Goal: Transaction & Acquisition: Purchase product/service

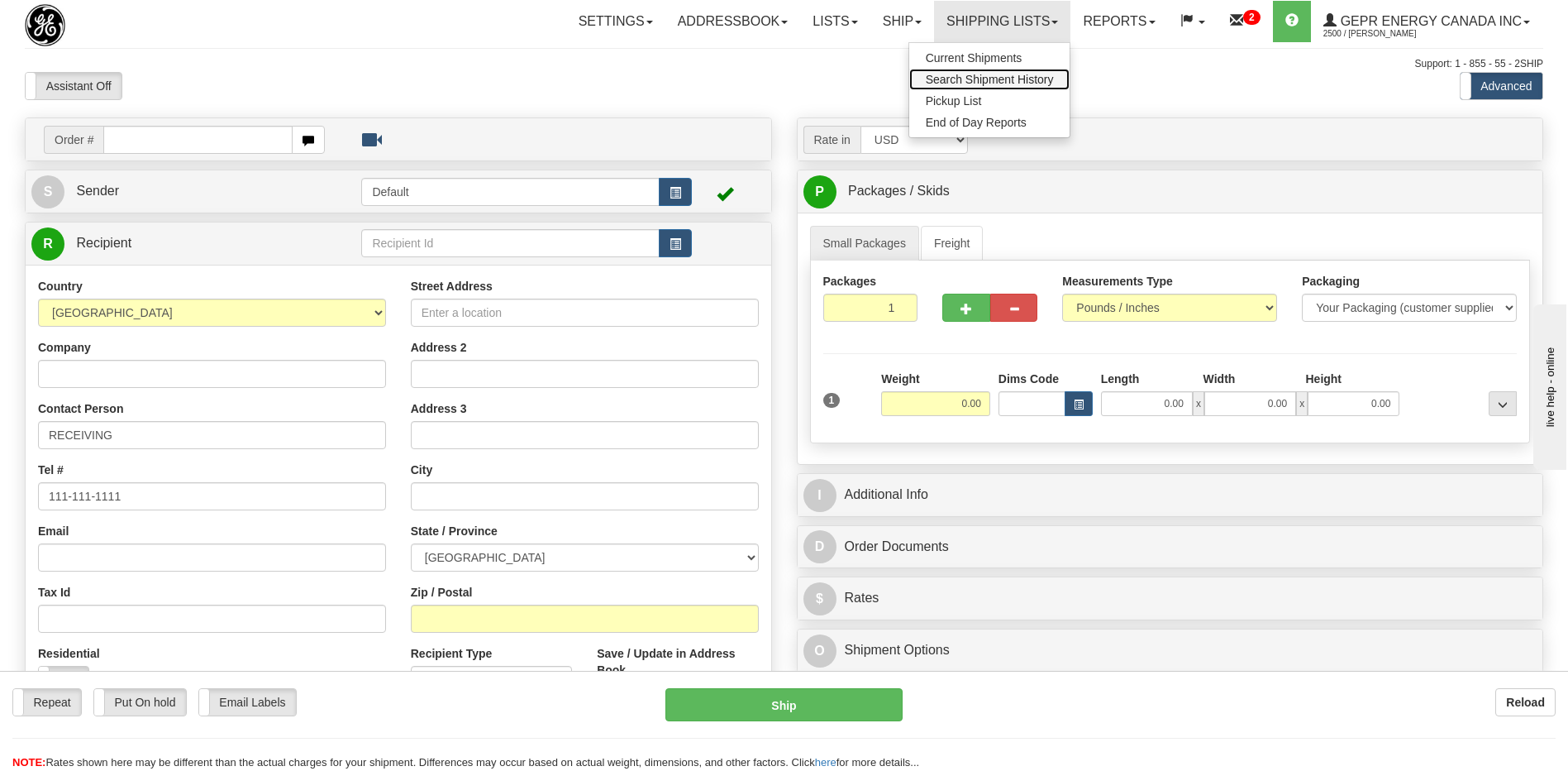
click at [955, 80] on span "Search Shipment History" at bounding box center [990, 79] width 128 height 13
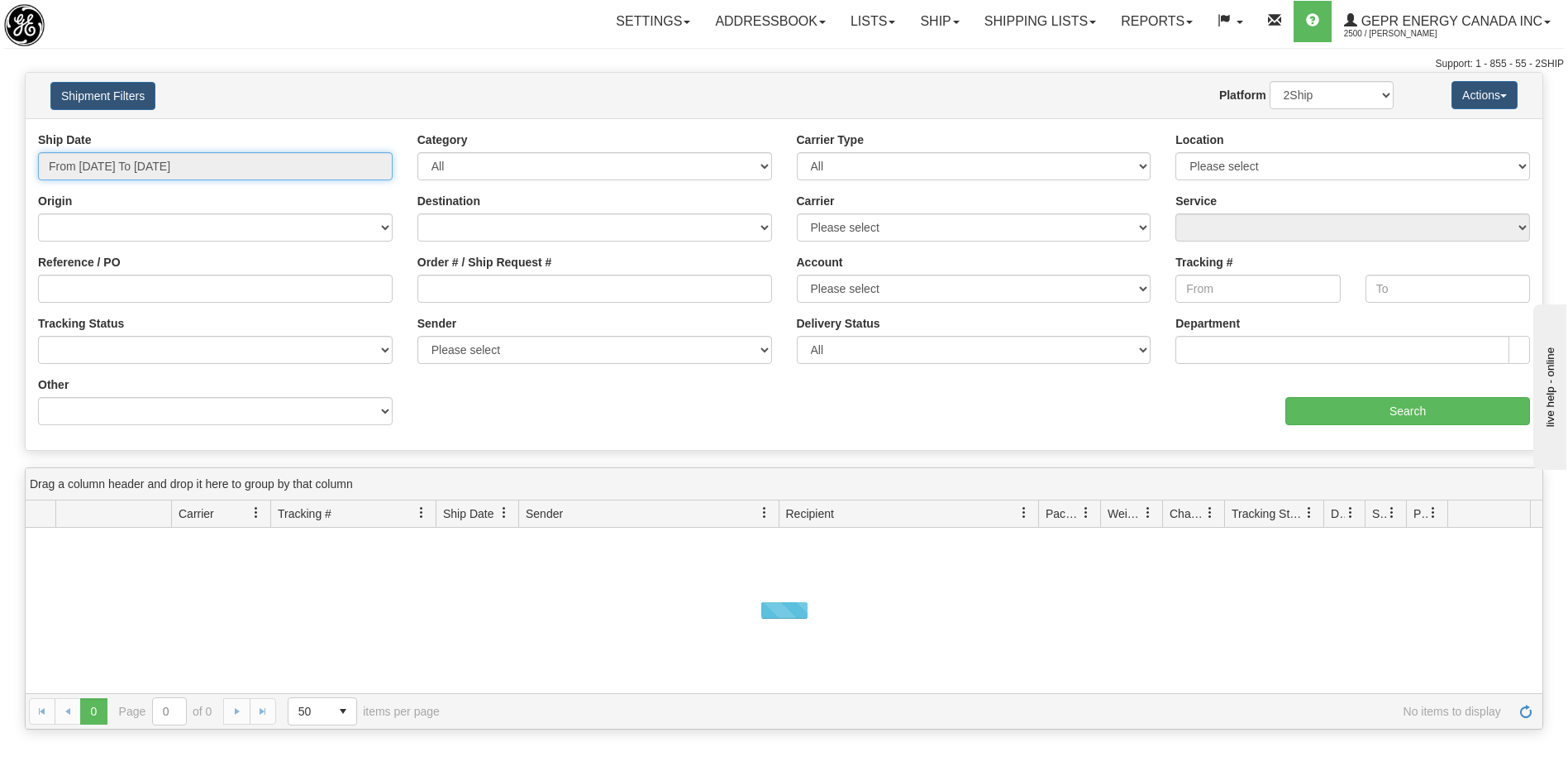
click at [168, 174] on input "From 08/25/2025 To 08/26/2025" at bounding box center [215, 166] width 355 height 28
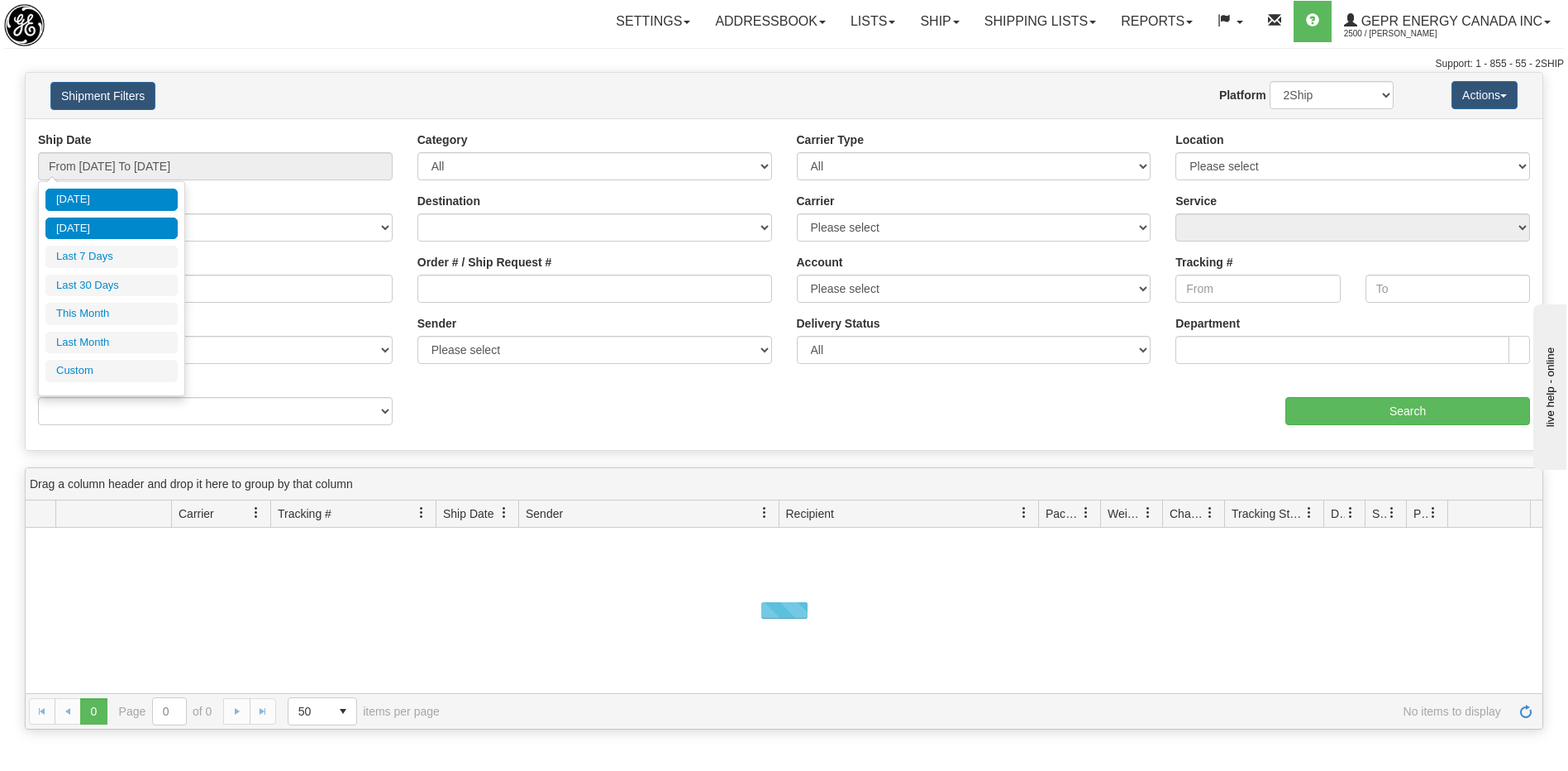
click at [119, 229] on li "Yesterday" at bounding box center [112, 228] width 132 height 22
type input "From 08/25/2025 To 08/25/2025"
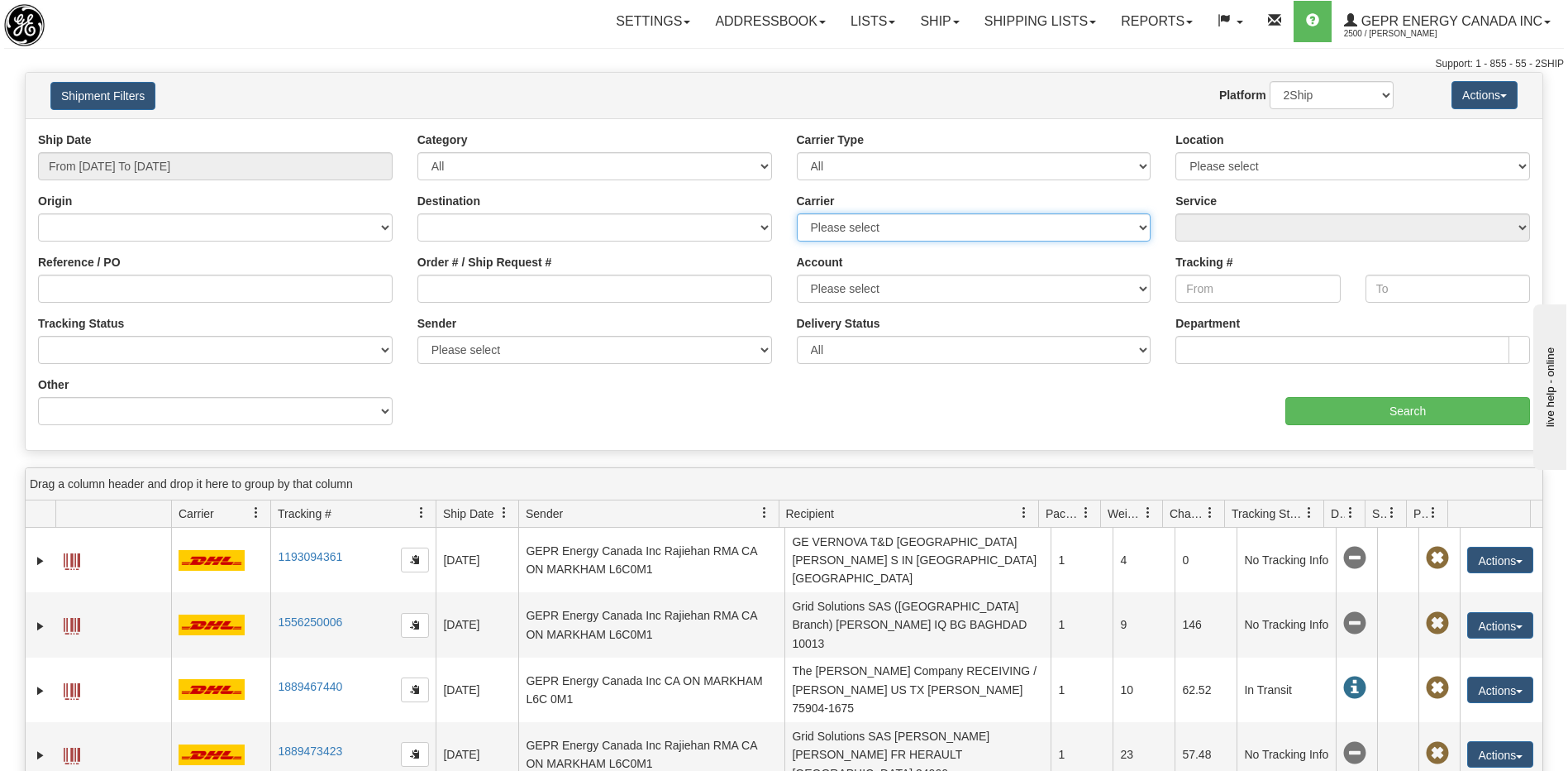
click at [889, 223] on select "Please select 2Ship Today DHL FedEx Express® FedEx® LTL Purolator UPS" at bounding box center [975, 228] width 355 height 28
select select "7"
click at [797, 214] on select "Please select 2Ship Today DHL FedEx Express® FedEx® LTL Purolator UPS" at bounding box center [975, 228] width 355 height 28
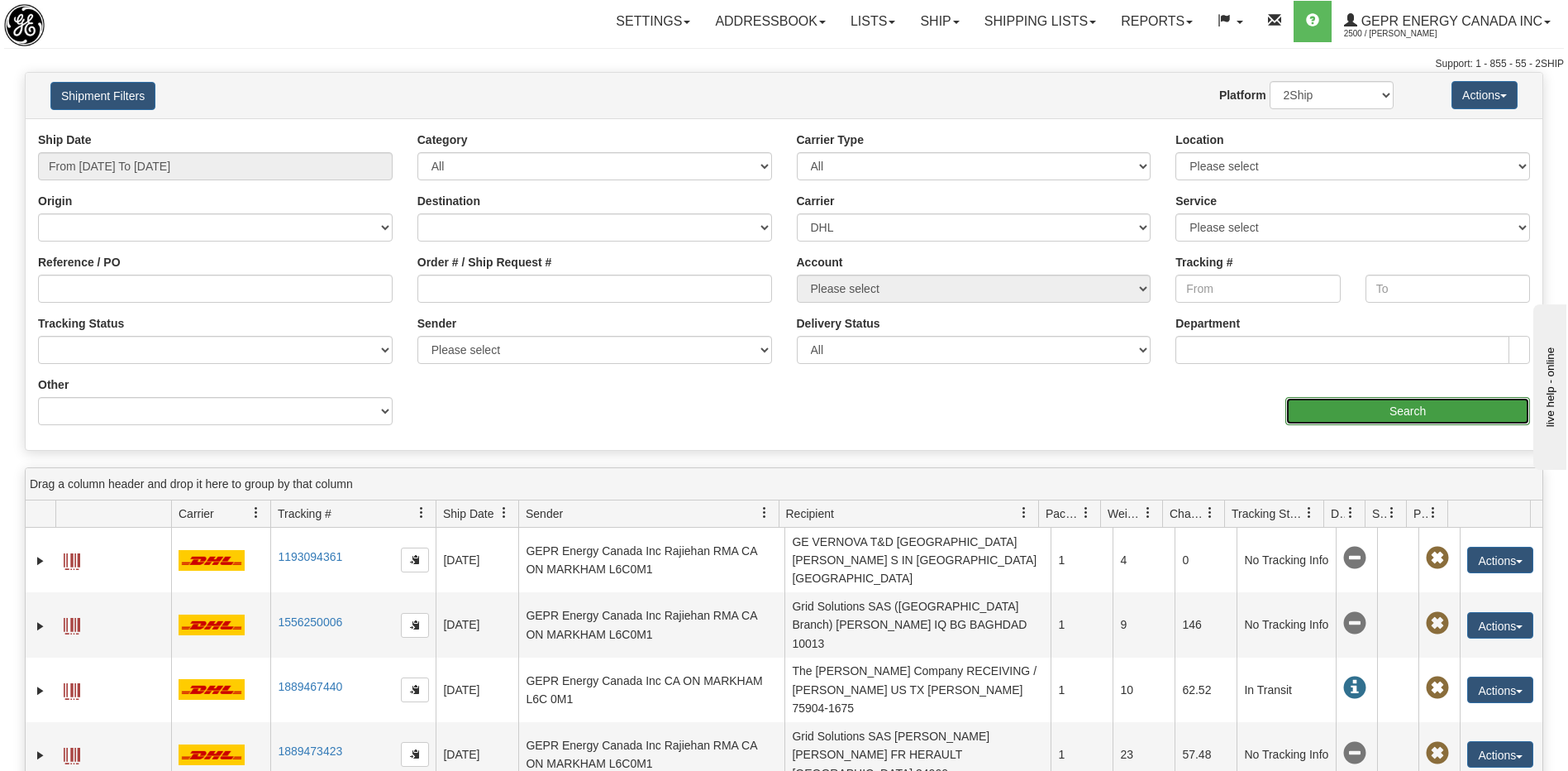
click at [1308, 407] on input "Search" at bounding box center [1407, 411] width 245 height 28
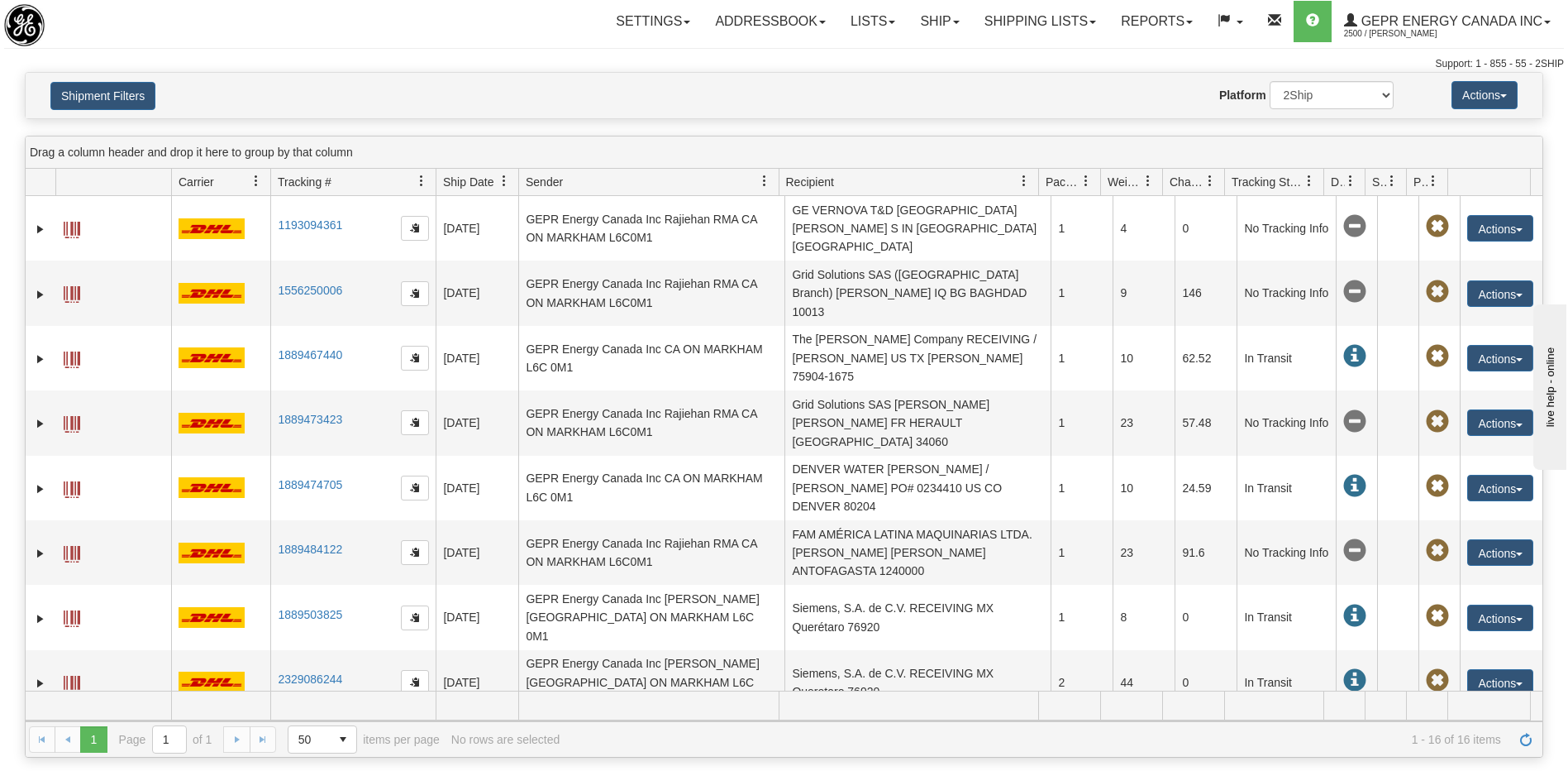
click at [901, 714] on td "PHILADELPHIA FOR GENERAL SUPPLIES LTD RECEIVING JO AMMAN 11185" at bounding box center [918, 746] width 267 height 64
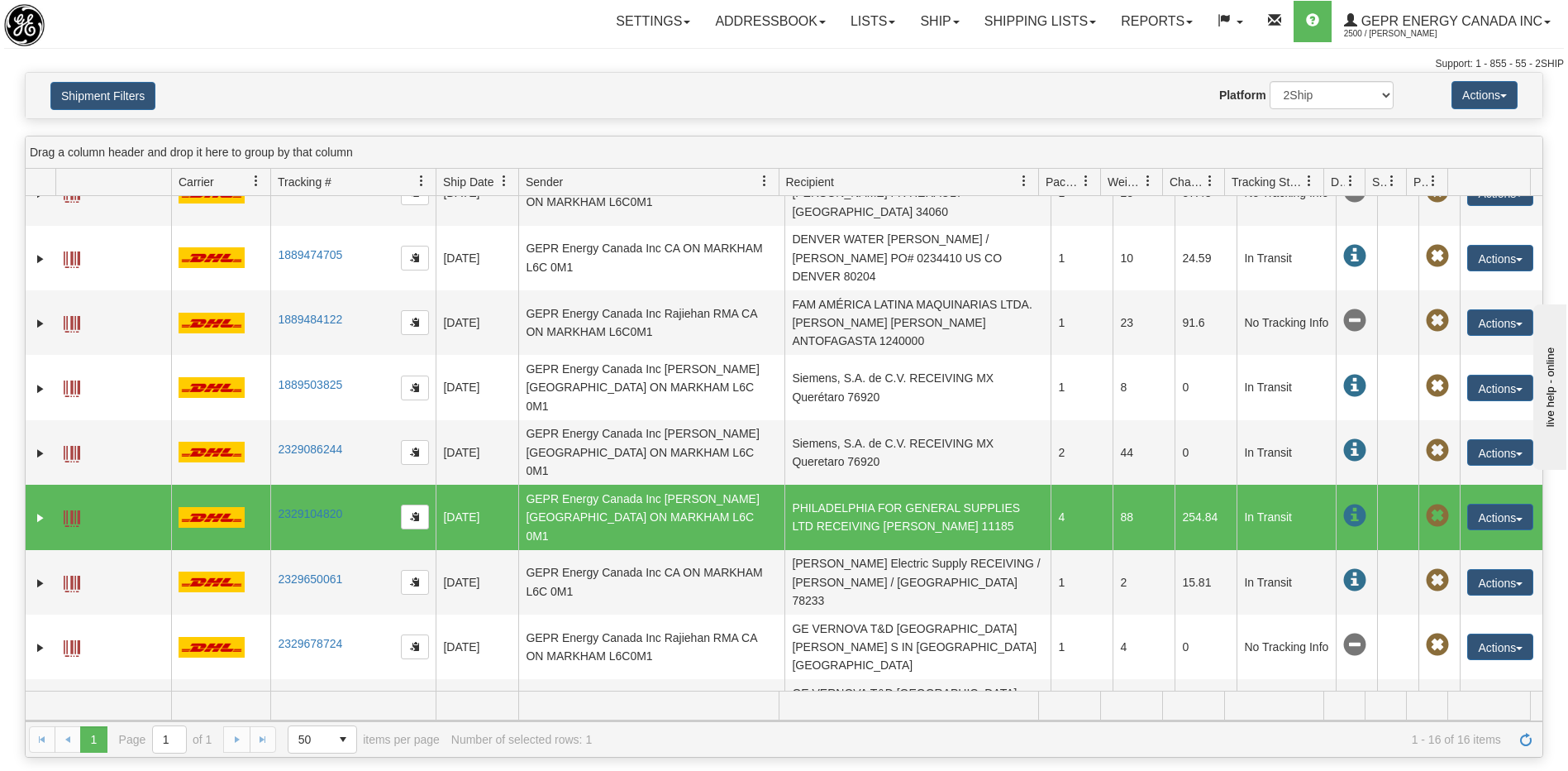
scroll to position [283, 0]
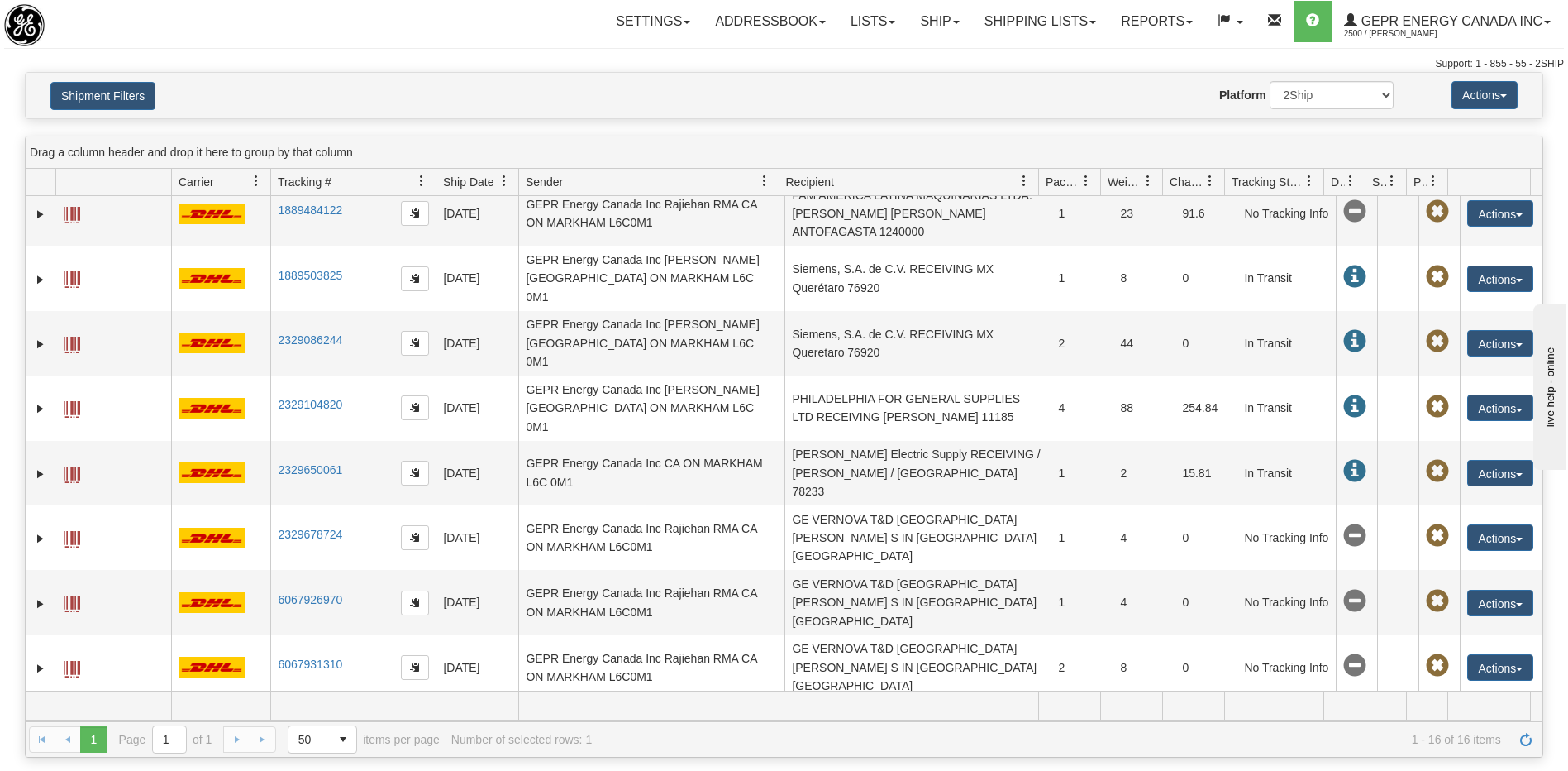
scroll to position [393, 0]
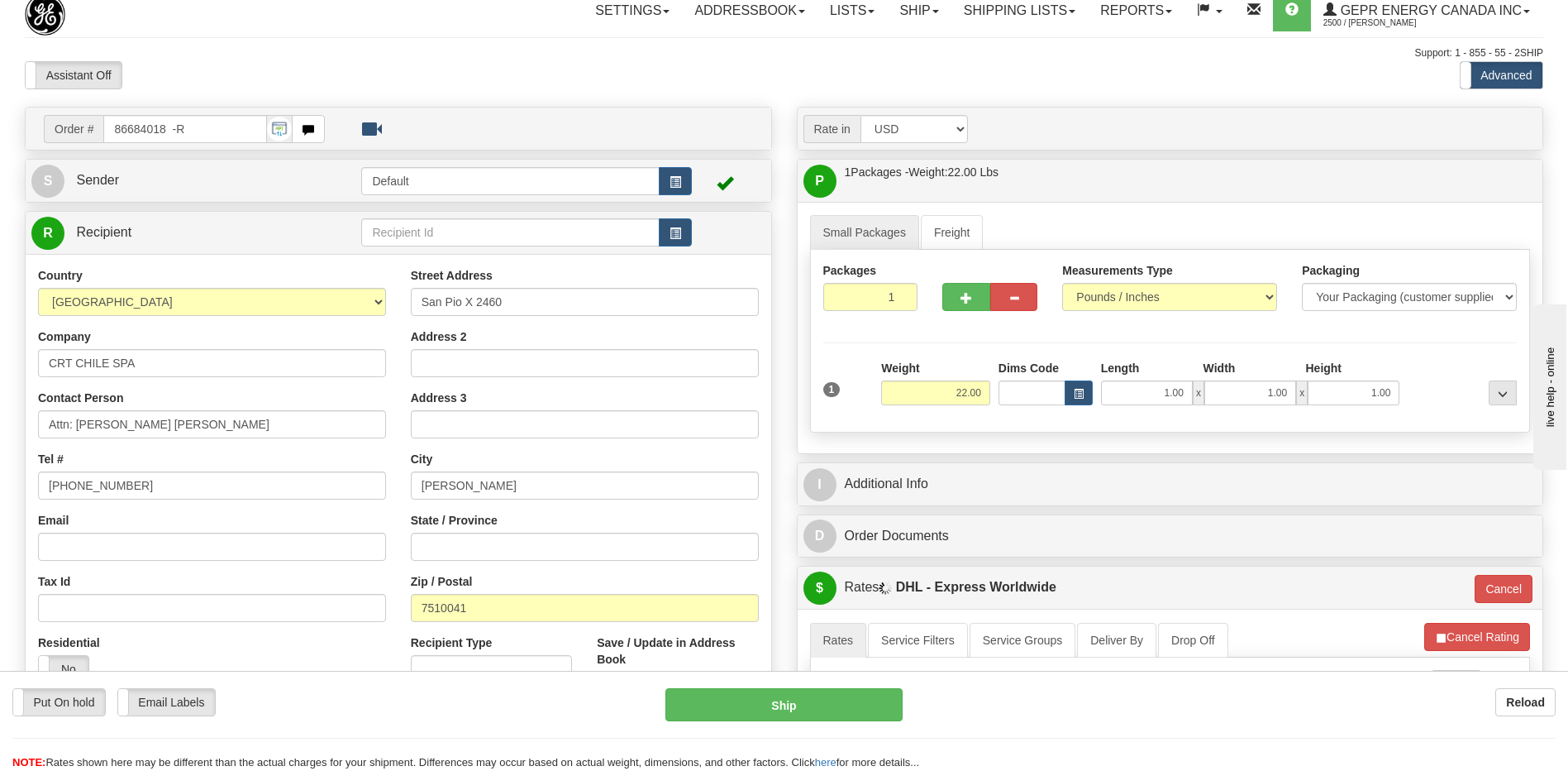
scroll to position [248, 0]
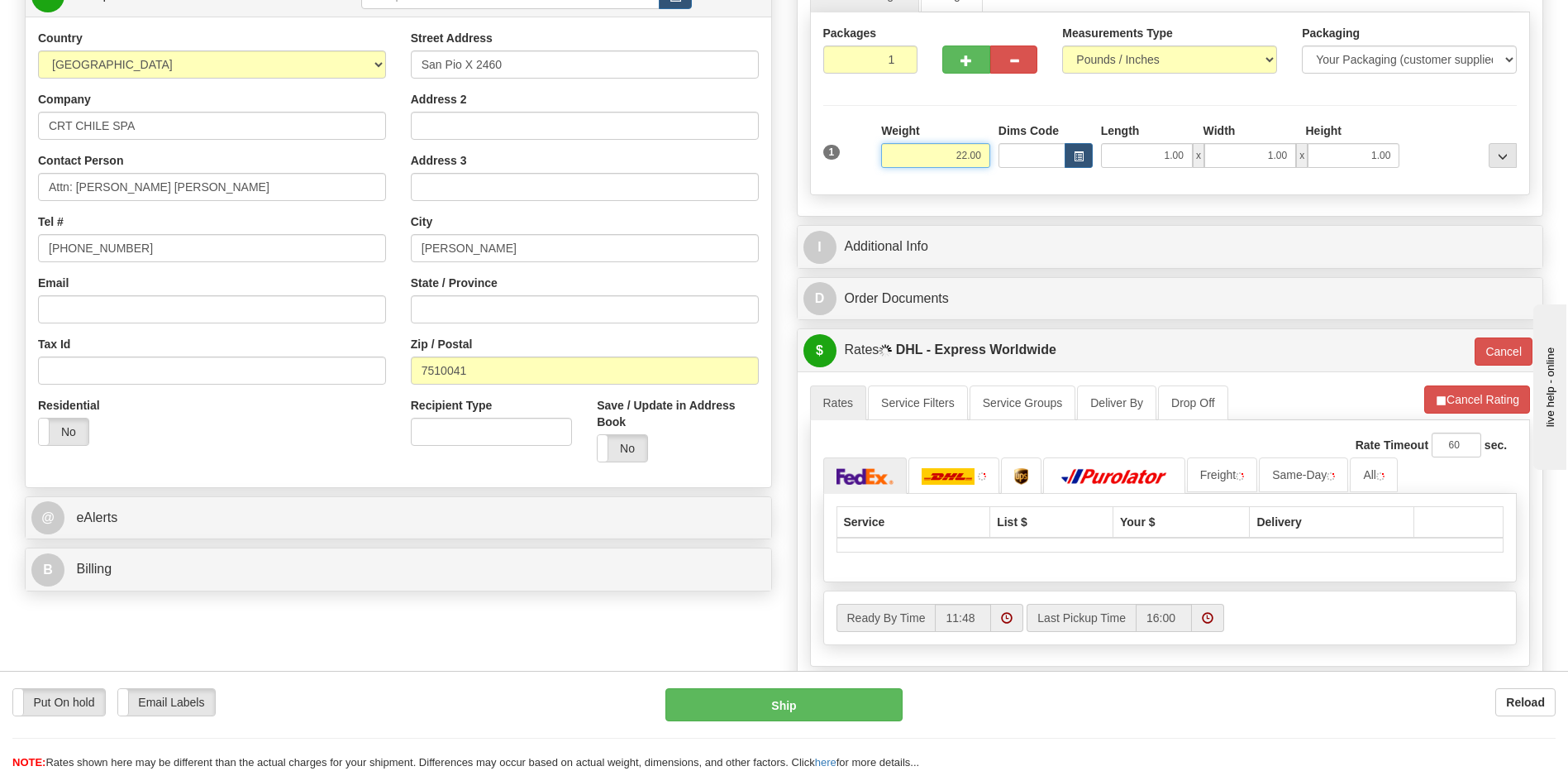
click at [969, 143] on input "22.00" at bounding box center [936, 155] width 109 height 25
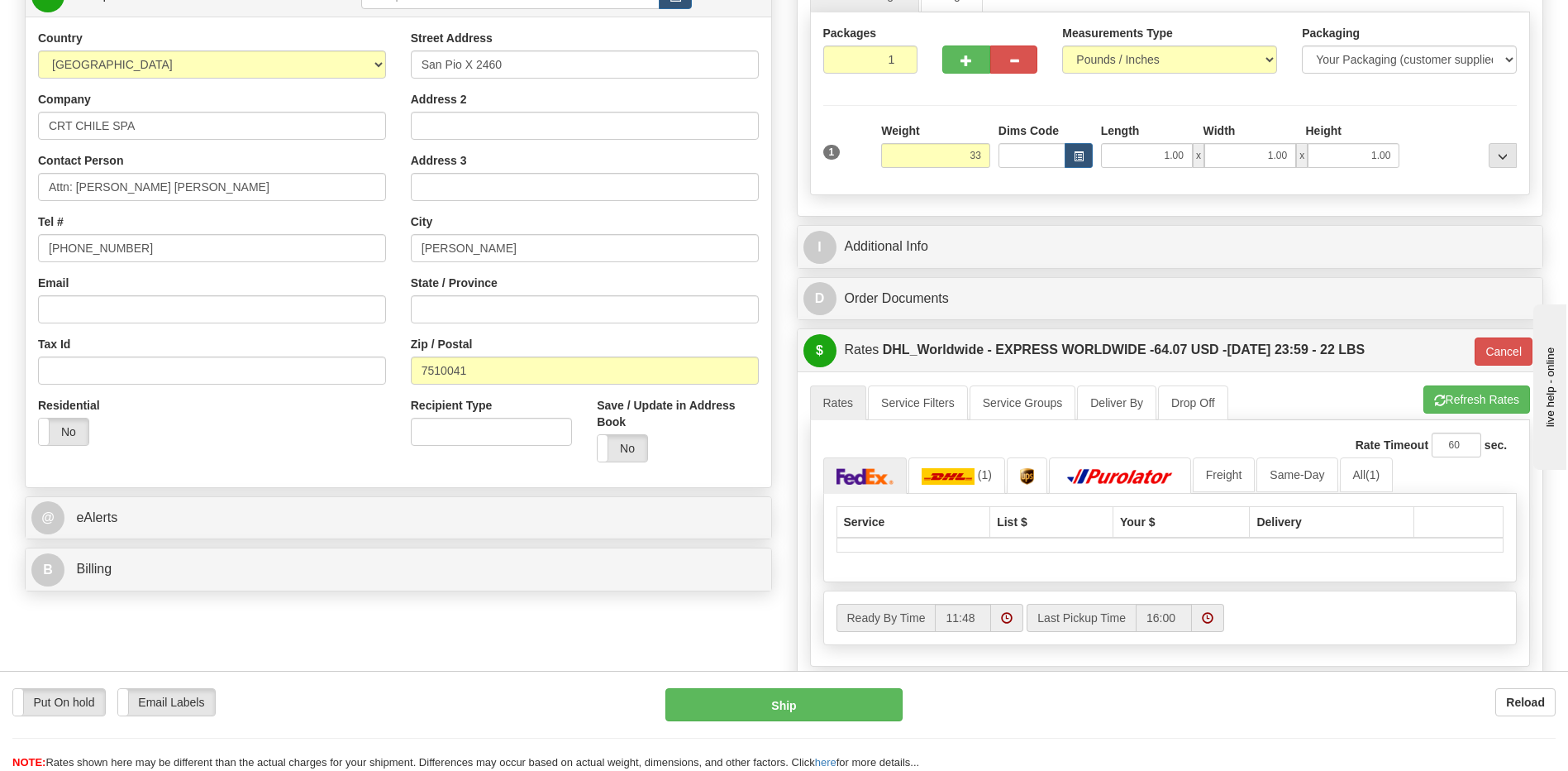
type input "33.00"
type input "P"
click at [260, 479] on div "Country AFGHANISTAN ALAND ISLANDS ALBANIA ALGERIA AMERICAN SAMOA ANDORRA ANGOLA…" at bounding box center [398, 252] width 746 height 471
click at [1510, 351] on button "Cancel" at bounding box center [1504, 351] width 58 height 28
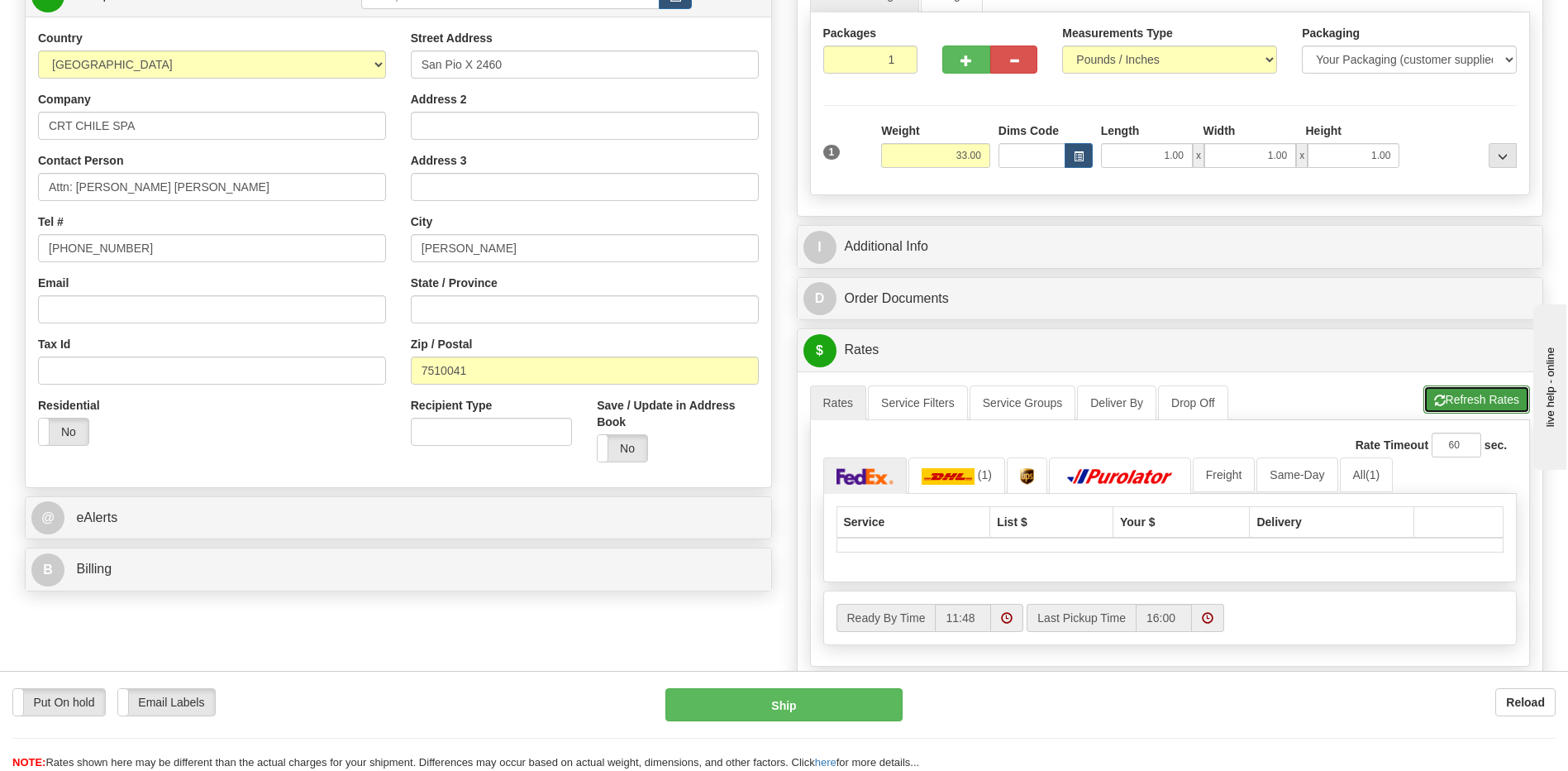
click at [1486, 408] on button "Refresh Rates" at bounding box center [1476, 399] width 107 height 28
click at [1484, 399] on button "Cancel Rating" at bounding box center [1477, 399] width 106 height 28
click at [1484, 399] on button "Refresh Rates" at bounding box center [1476, 399] width 107 height 28
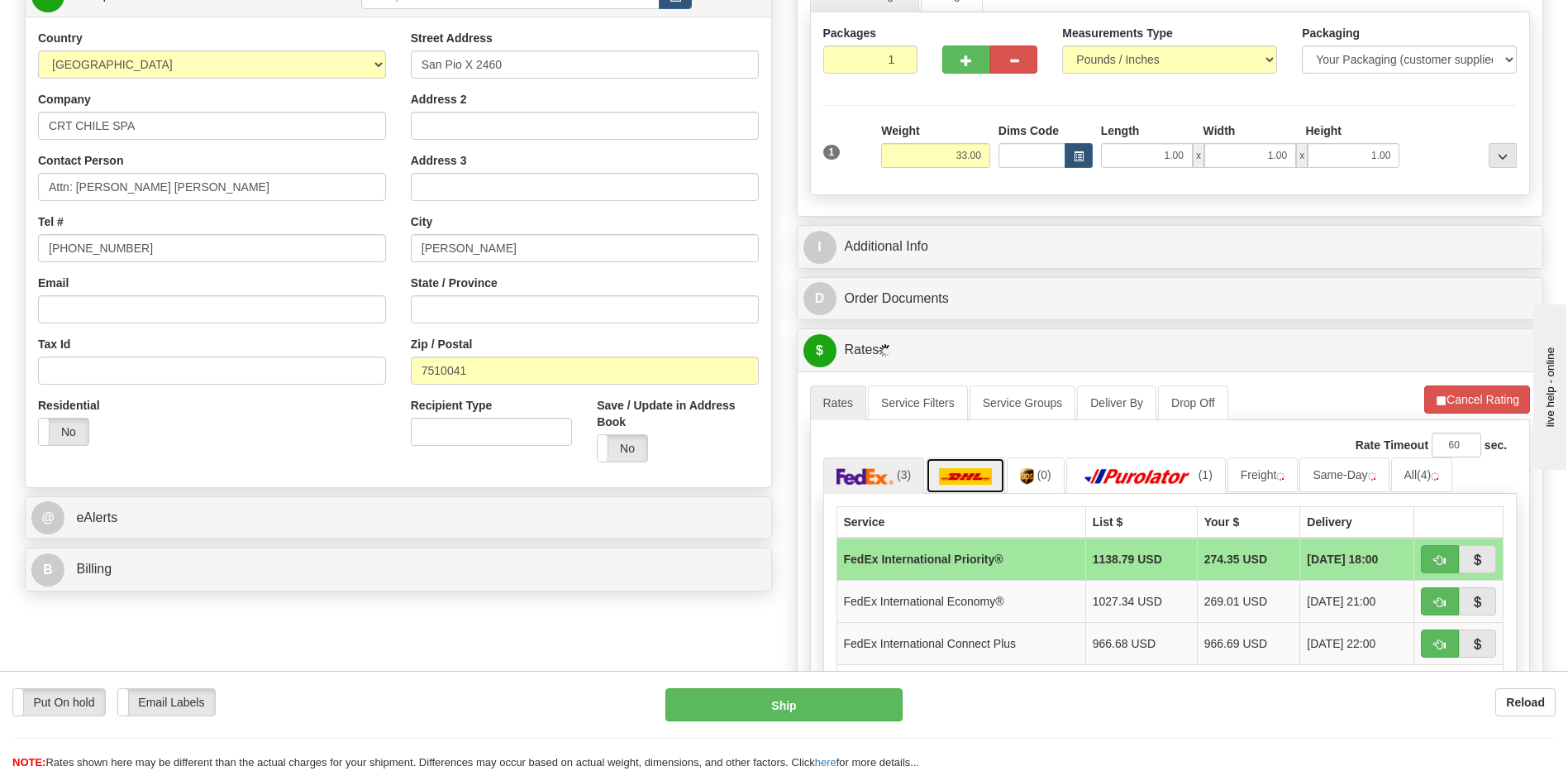
click at [951, 486] on link at bounding box center [966, 475] width 79 height 35
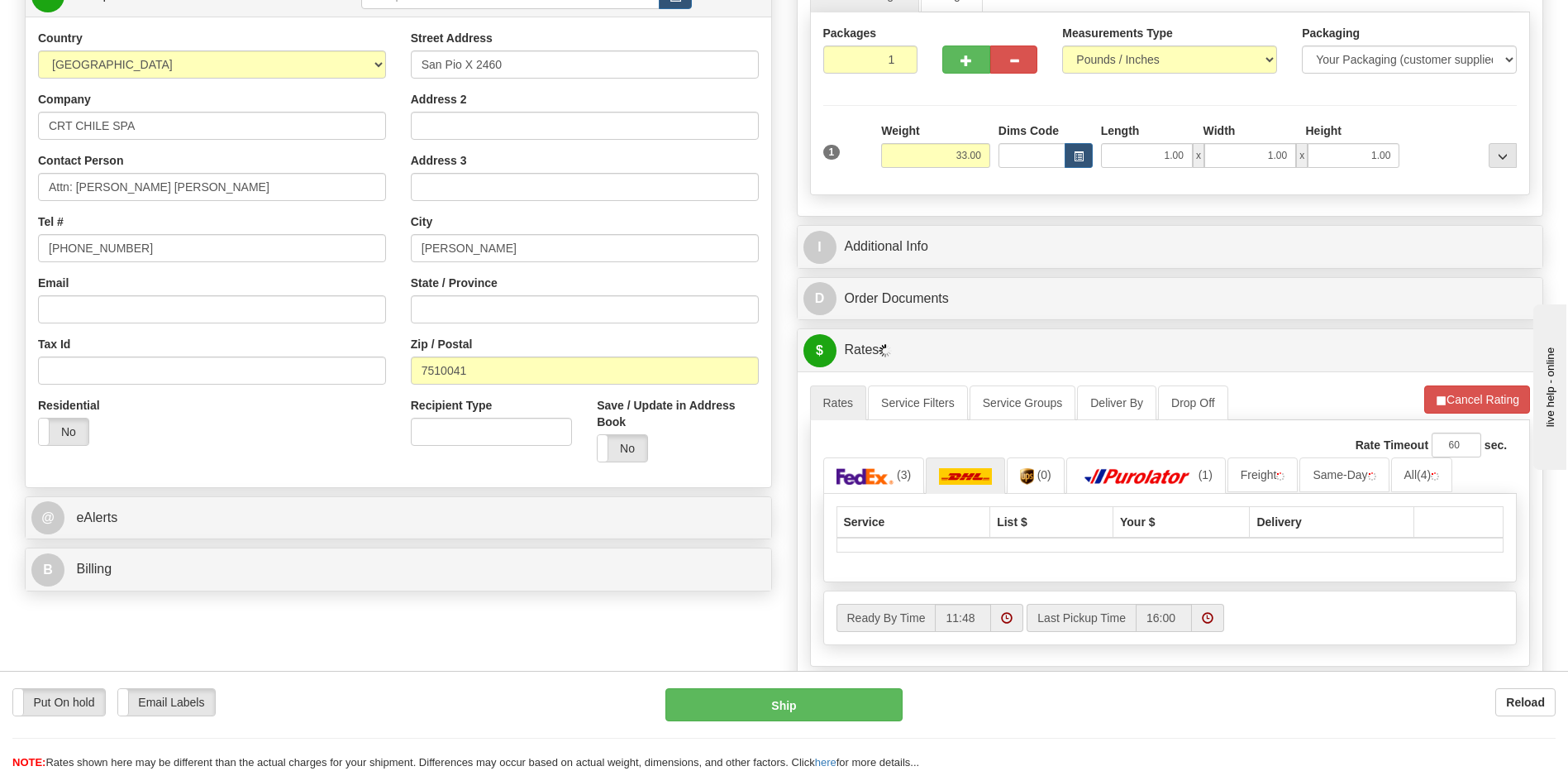
click at [267, 434] on div "Residential Yes No" at bounding box center [212, 427] width 373 height 61
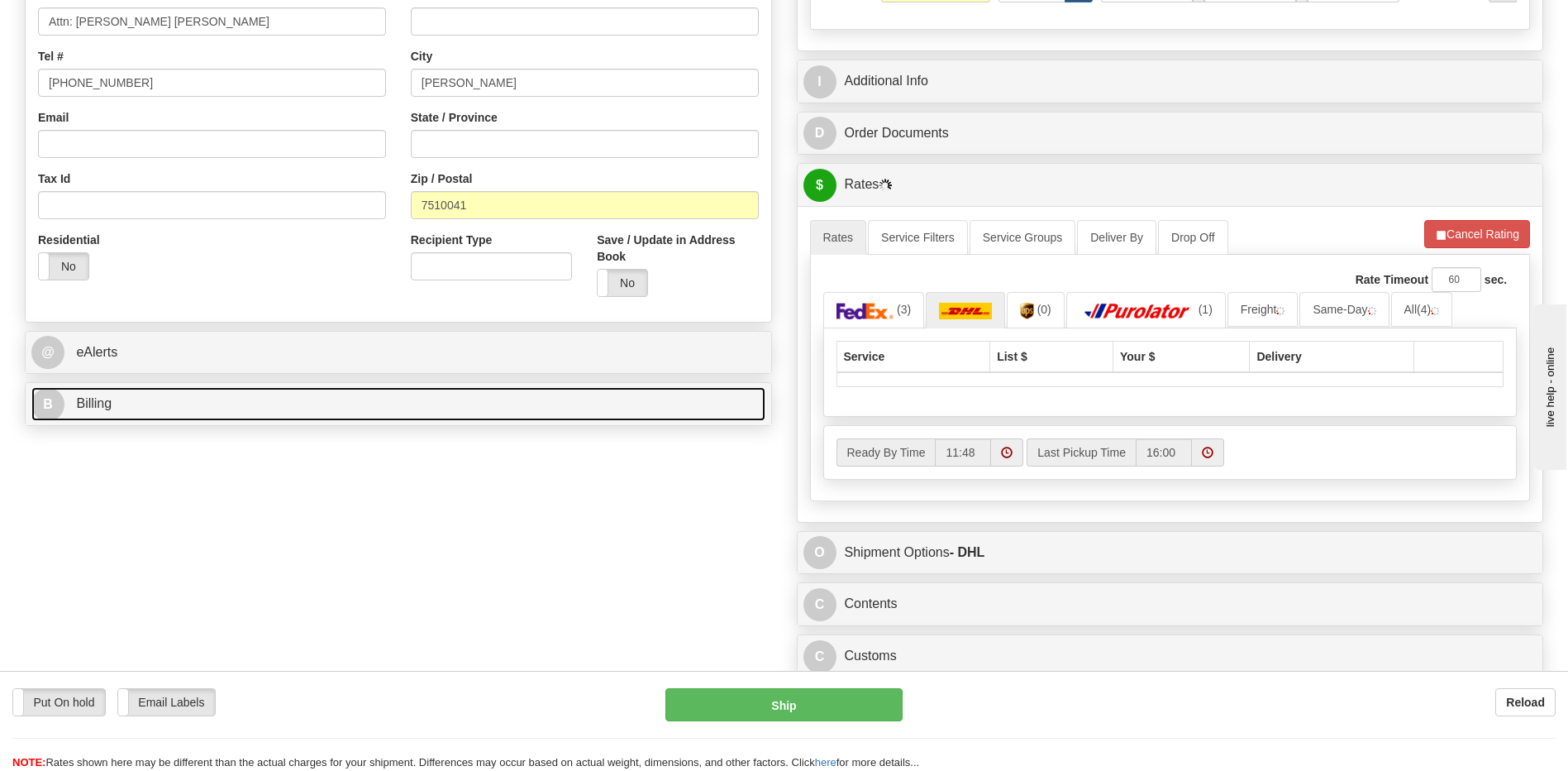
click at [192, 409] on link "B Billing" at bounding box center [399, 404] width 735 height 34
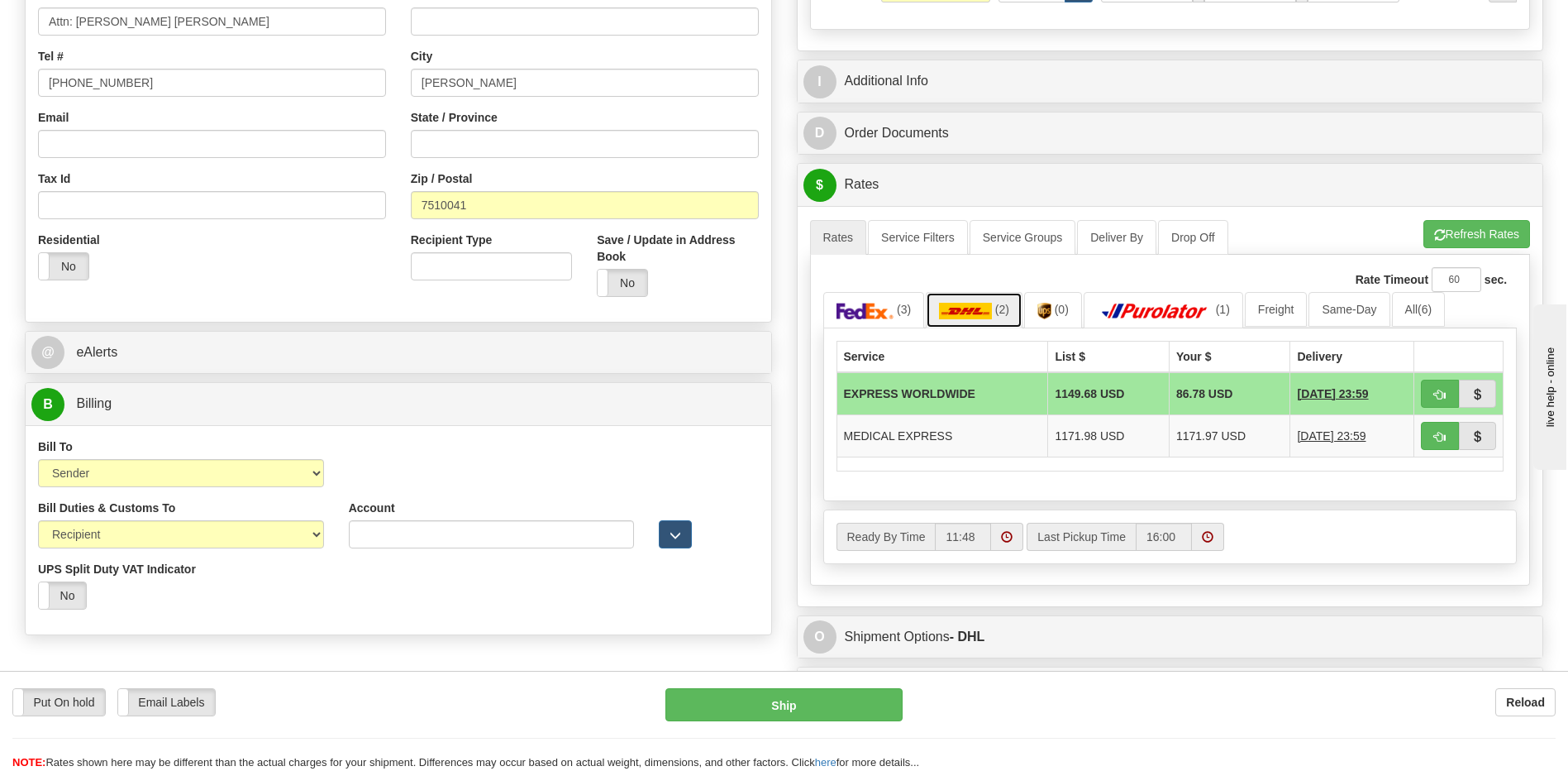
click at [994, 325] on link "(2)" at bounding box center [975, 310] width 97 height 35
click at [504, 631] on div "Bill To Sender Recipient Third Party Collect Account 3rd Party Account List Ple…" at bounding box center [398, 529] width 746 height 209
